Goal: Transaction & Acquisition: Obtain resource

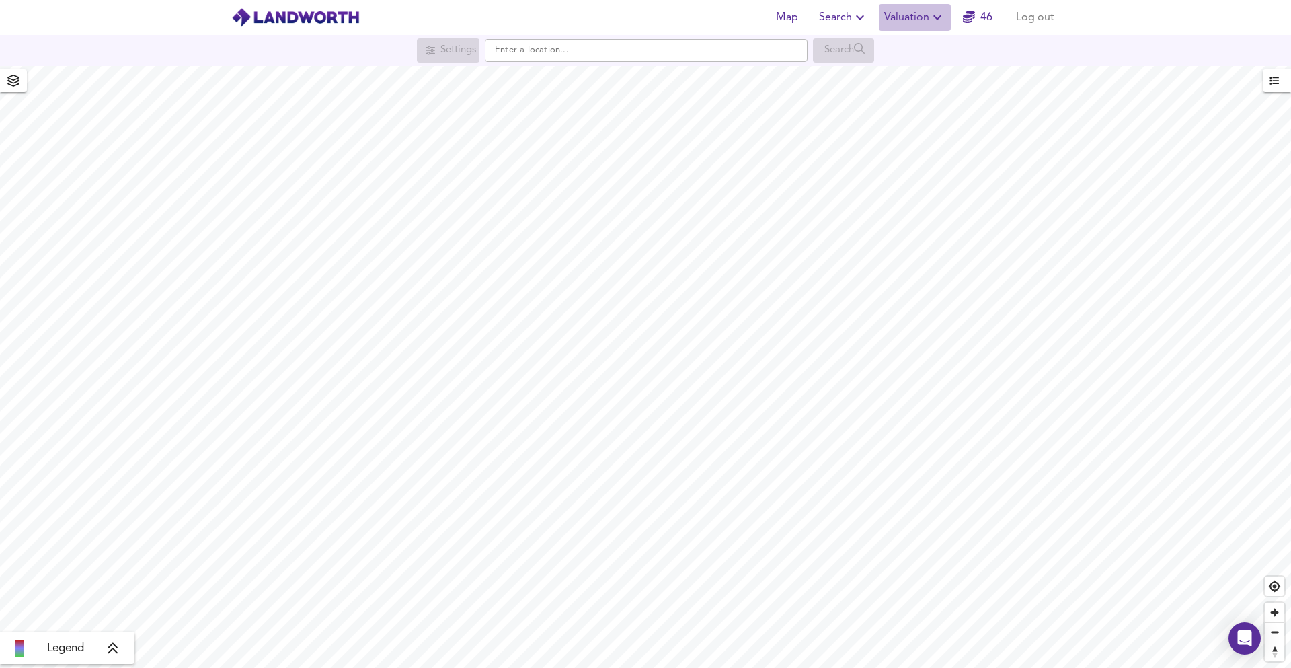
click at [886, 14] on span "Valuation" at bounding box center [914, 17] width 61 height 19
click at [868, 50] on li "New Valuation Report" at bounding box center [915, 48] width 161 height 24
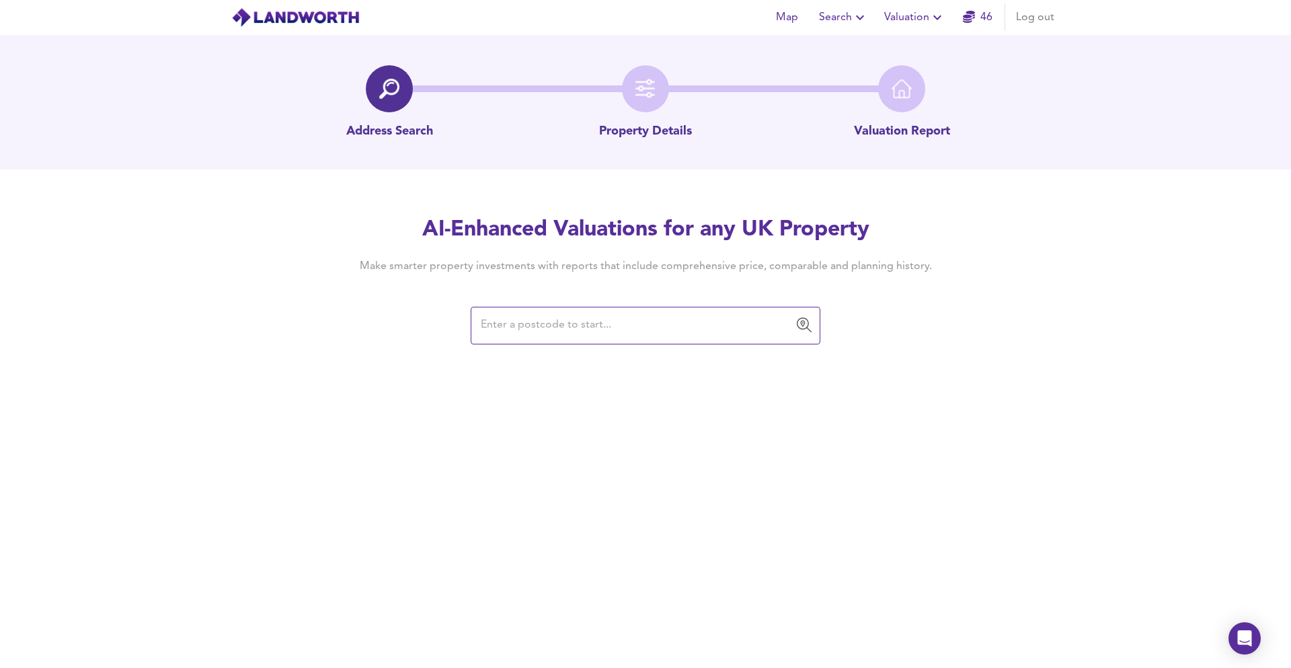
paste input "RH20 1BQ"
type input "RH20 1BQ"
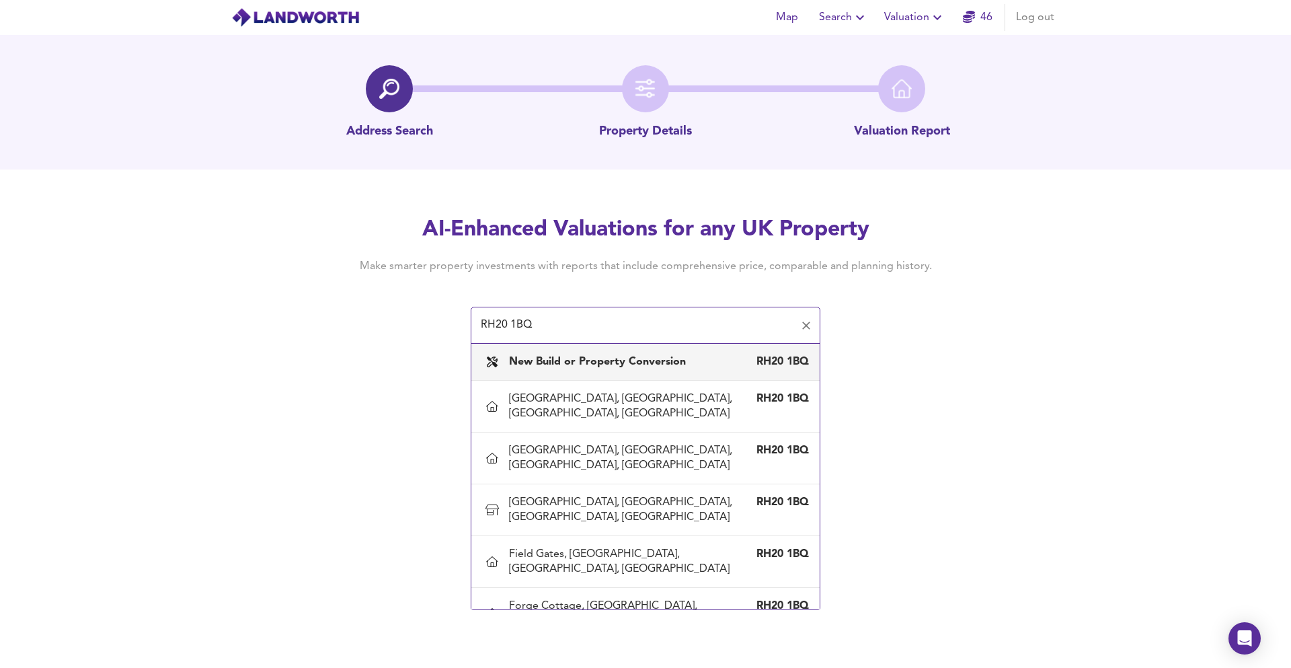
click at [537, 365] on b "New Build or Property Conversion" at bounding box center [597, 361] width 177 height 11
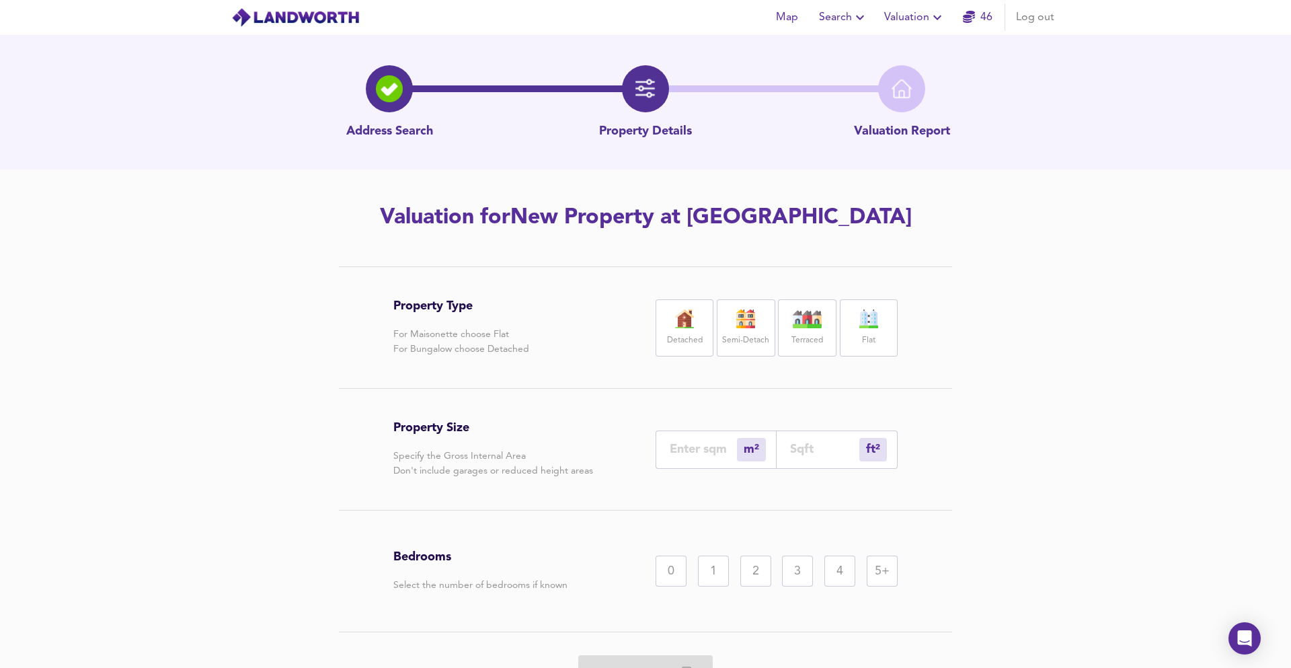
click at [689, 324] on img at bounding box center [685, 318] width 34 height 19
click at [801, 439] on div "ft² sqft" at bounding box center [837, 449] width 121 height 38
click at [804, 445] on input "number" at bounding box center [824, 449] width 69 height 14
type input "0"
type input "2"
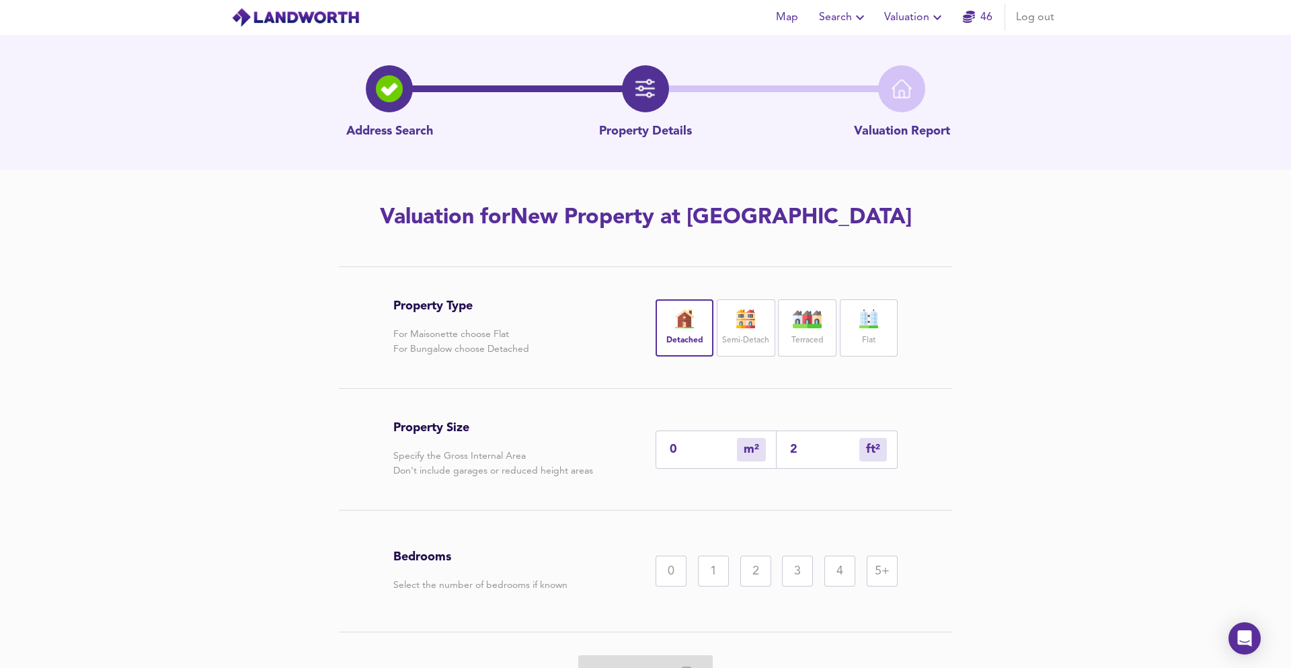
type input "2"
type input "21"
type input "20"
type input "215"
type input "200"
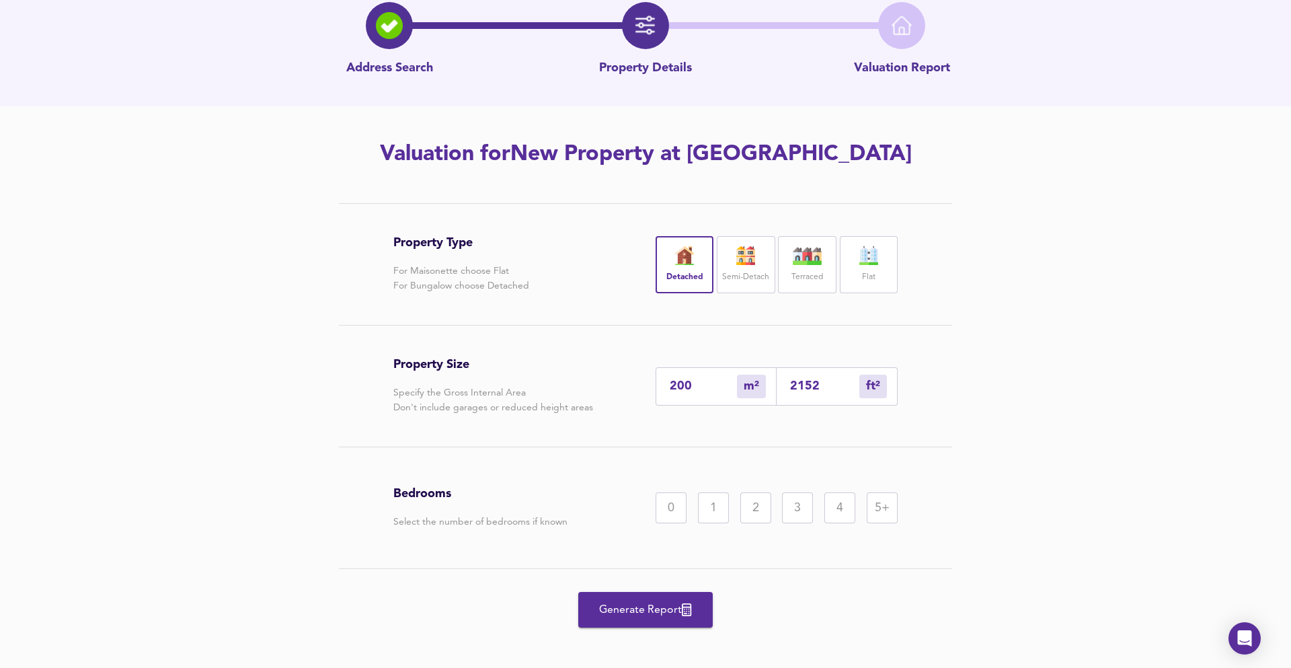
scroll to position [73, 0]
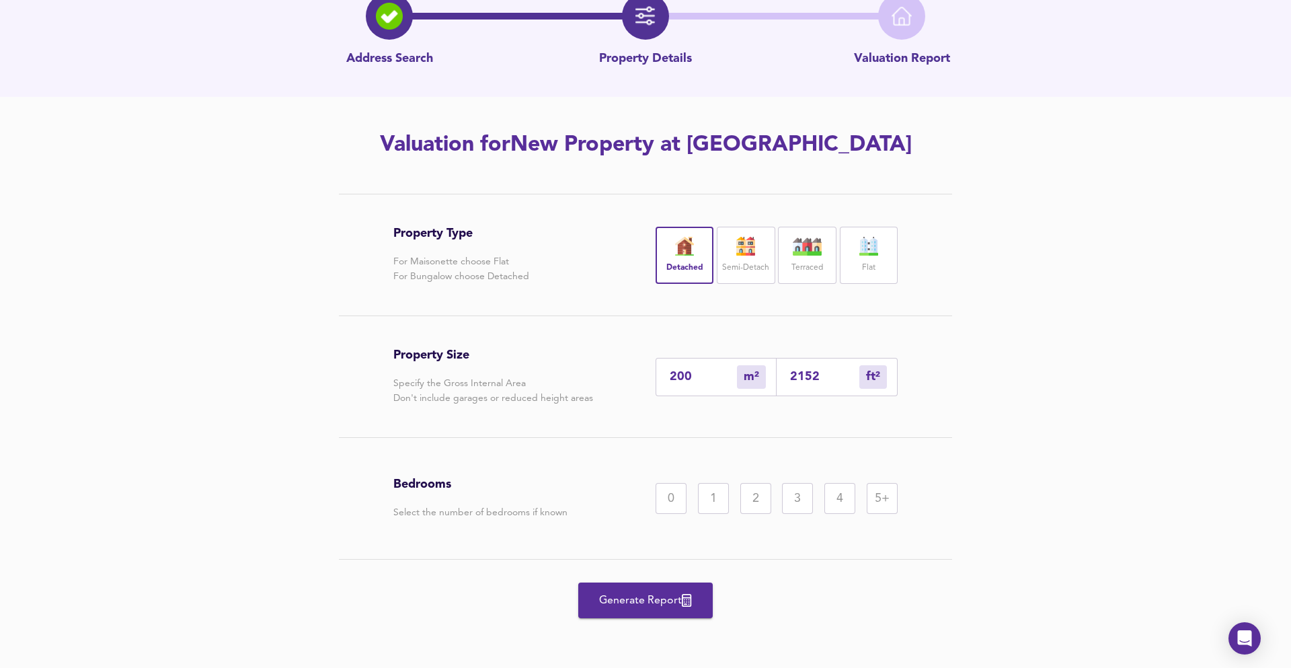
type input "2152"
drag, startPoint x: 835, startPoint y: 488, endPoint x: 828, endPoint y: 486, distance: 7.9
click at [836, 488] on div "4" at bounding box center [840, 498] width 31 height 31
click at [613, 607] on span "Generate Report" at bounding box center [646, 600] width 108 height 19
